Goal: Task Accomplishment & Management: Use online tool/utility

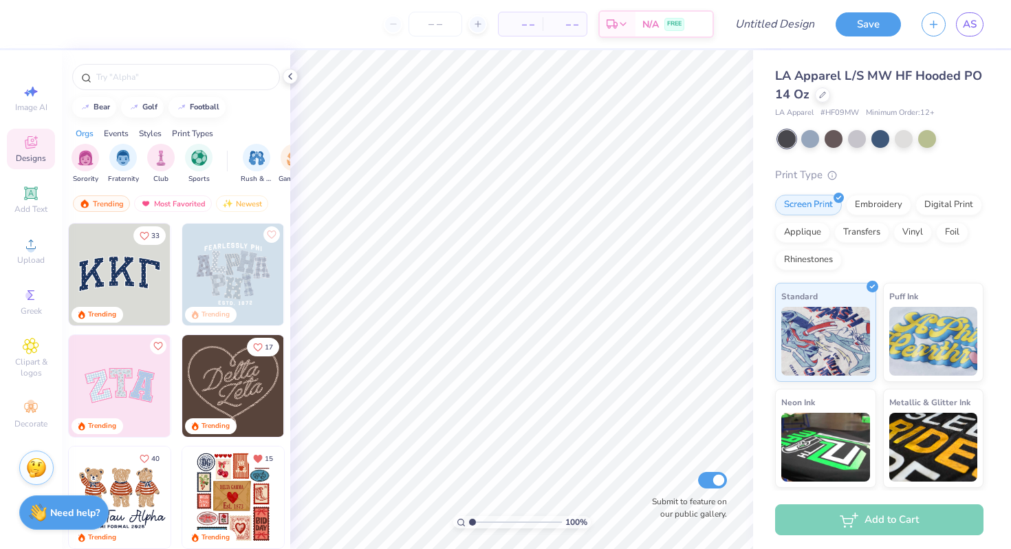
click at [28, 460] on img at bounding box center [36, 467] width 21 height 21
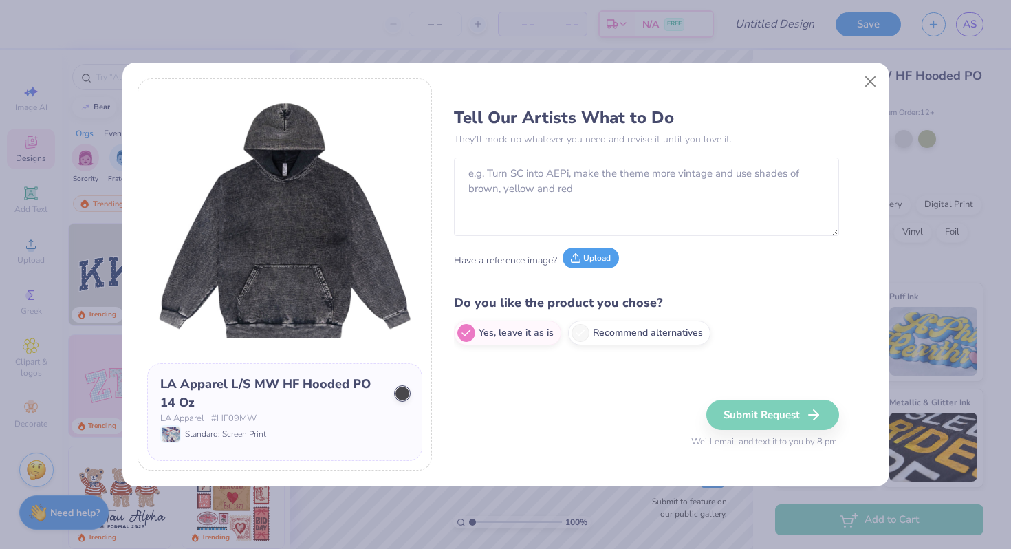
click at [594, 258] on button "Upload" at bounding box center [590, 257] width 56 height 21
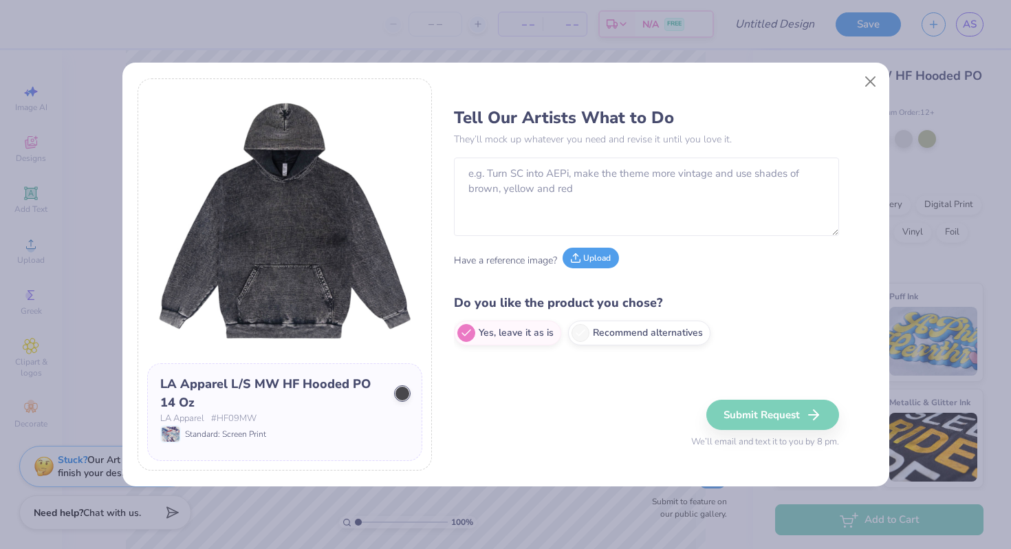
click at [593, 262] on button "Upload" at bounding box center [590, 257] width 56 height 21
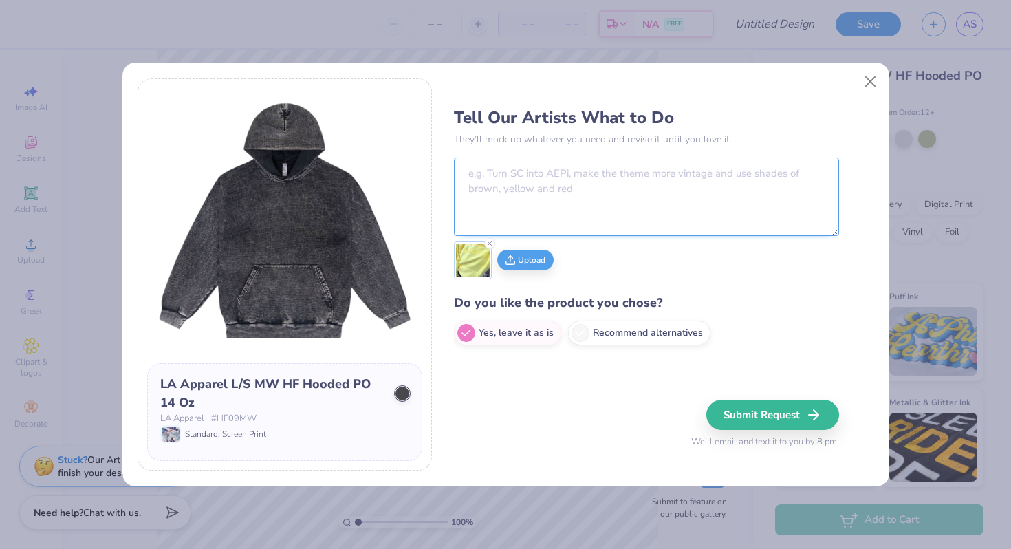
click at [604, 197] on textarea at bounding box center [646, 196] width 385 height 78
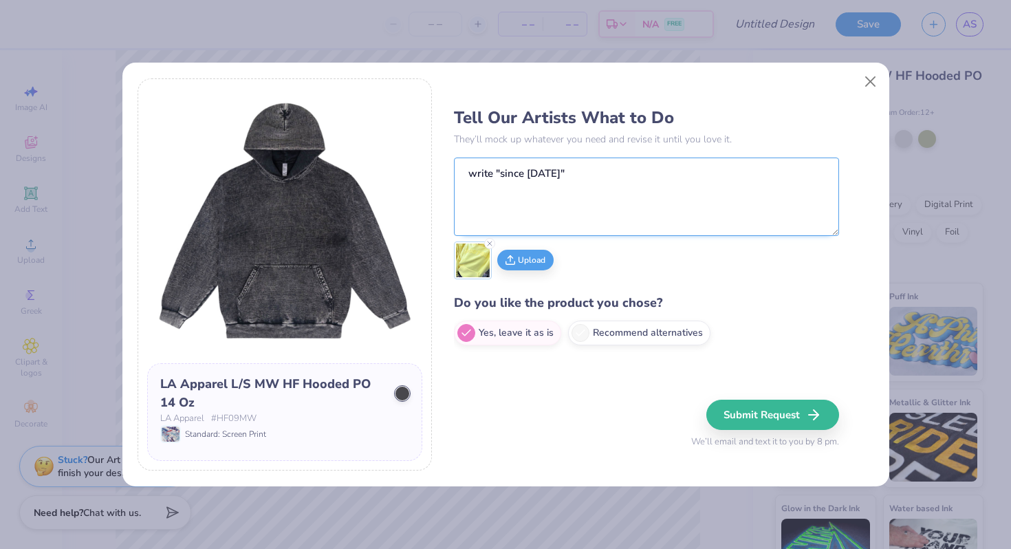
click at [597, 174] on textarea "write "since [DATE]"" at bounding box center [646, 196] width 385 height 78
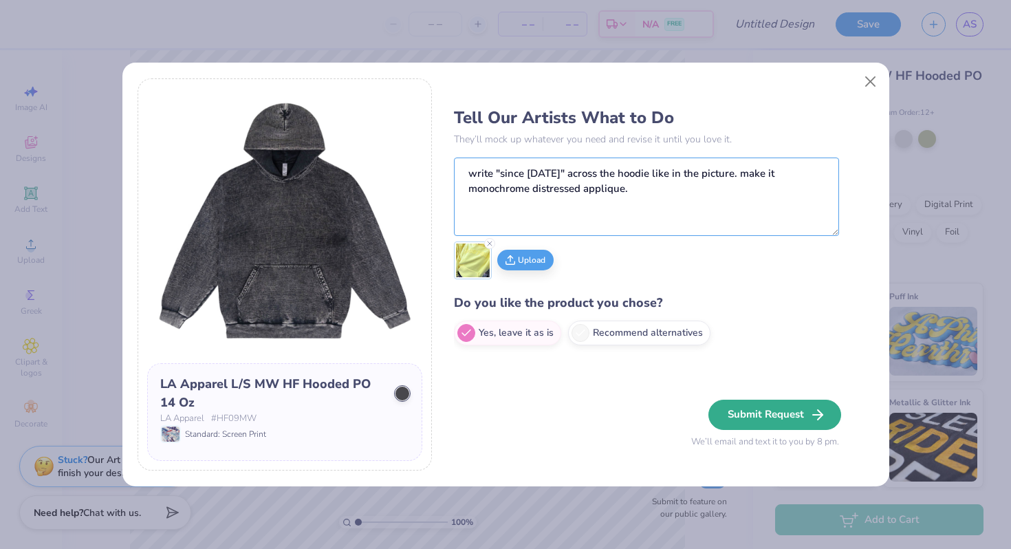
type textarea "write "since [DATE]" across the hoodie like in the picture. make it monochrome …"
click at [785, 411] on button "Submit Request" at bounding box center [774, 414] width 133 height 30
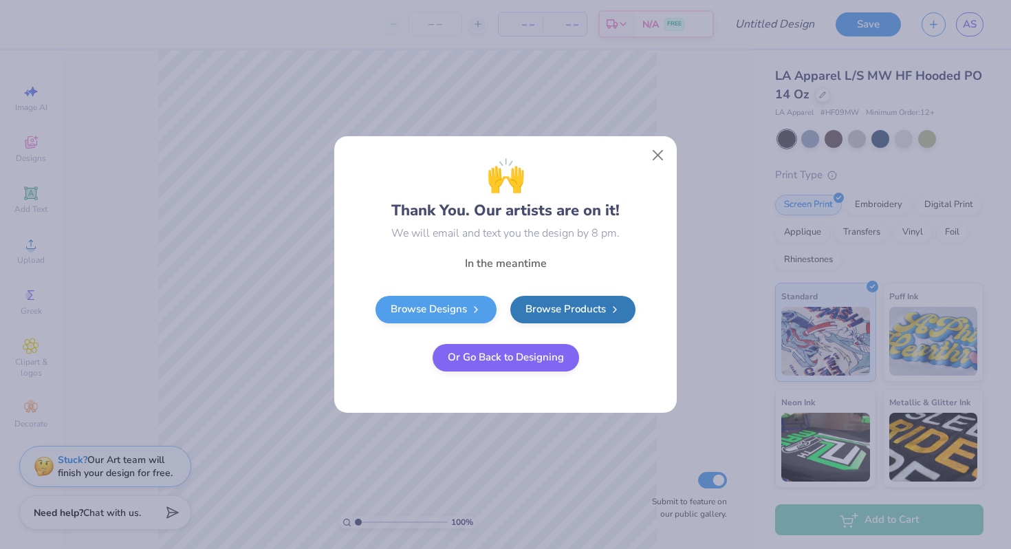
click at [542, 350] on button "Or Go Back to Designing" at bounding box center [505, 357] width 146 height 27
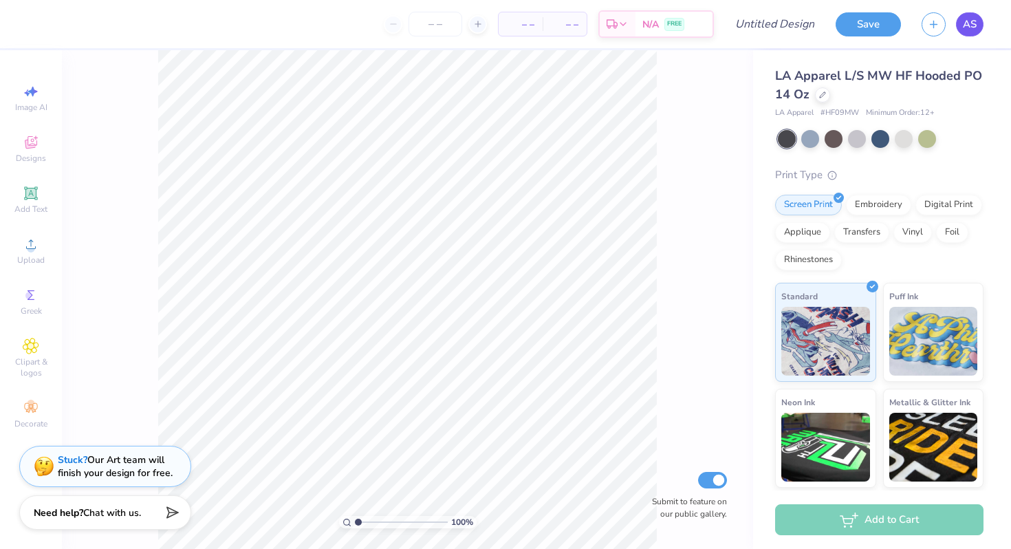
click at [967, 22] on span "AS" at bounding box center [969, 24] width 14 height 16
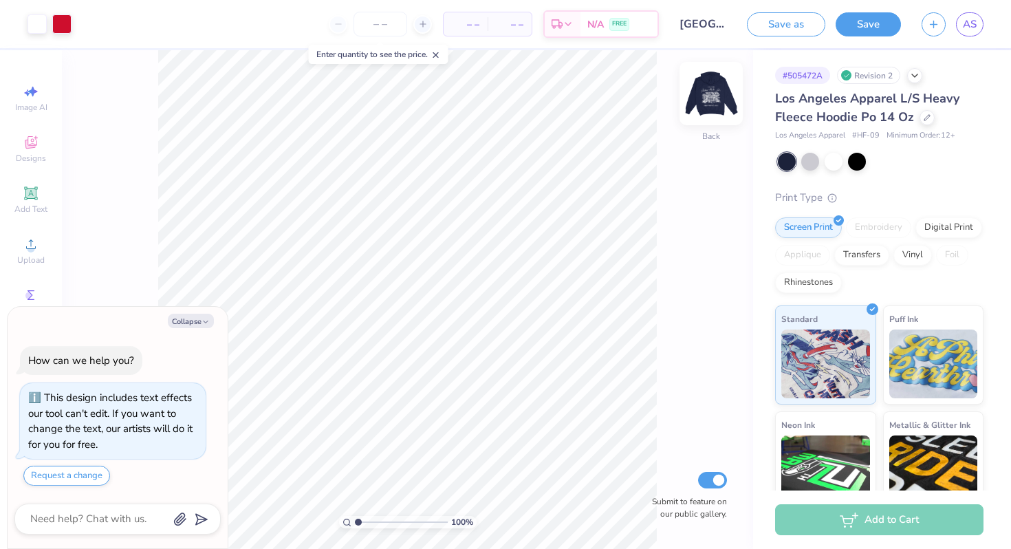
click at [710, 86] on img at bounding box center [710, 93] width 55 height 55
click at [200, 319] on button "Collapse" at bounding box center [191, 320] width 46 height 14
type textarea "x"
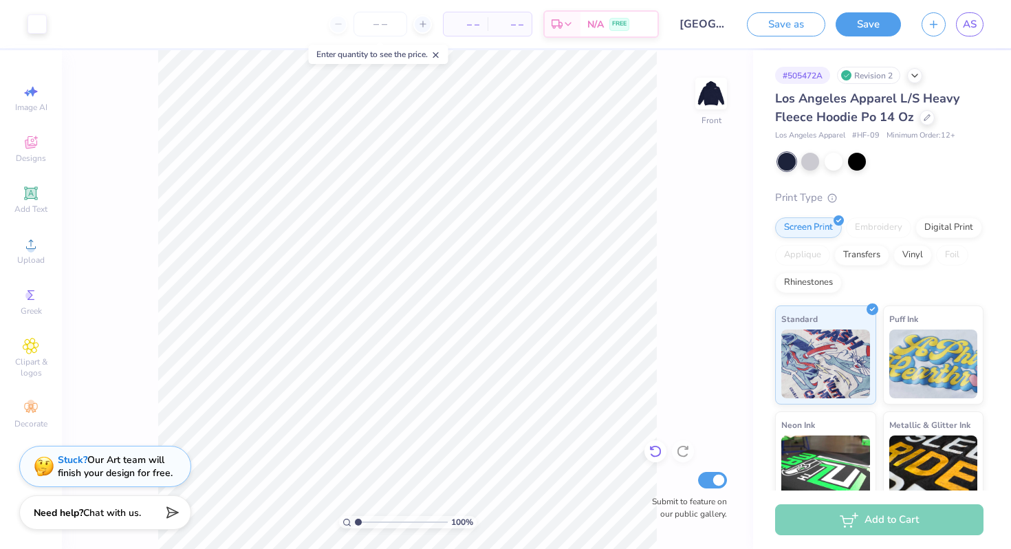
click at [657, 452] on icon at bounding box center [655, 451] width 14 height 14
click at [969, 25] on span "AS" at bounding box center [969, 24] width 14 height 16
